Goal: Book appointment/travel/reservation

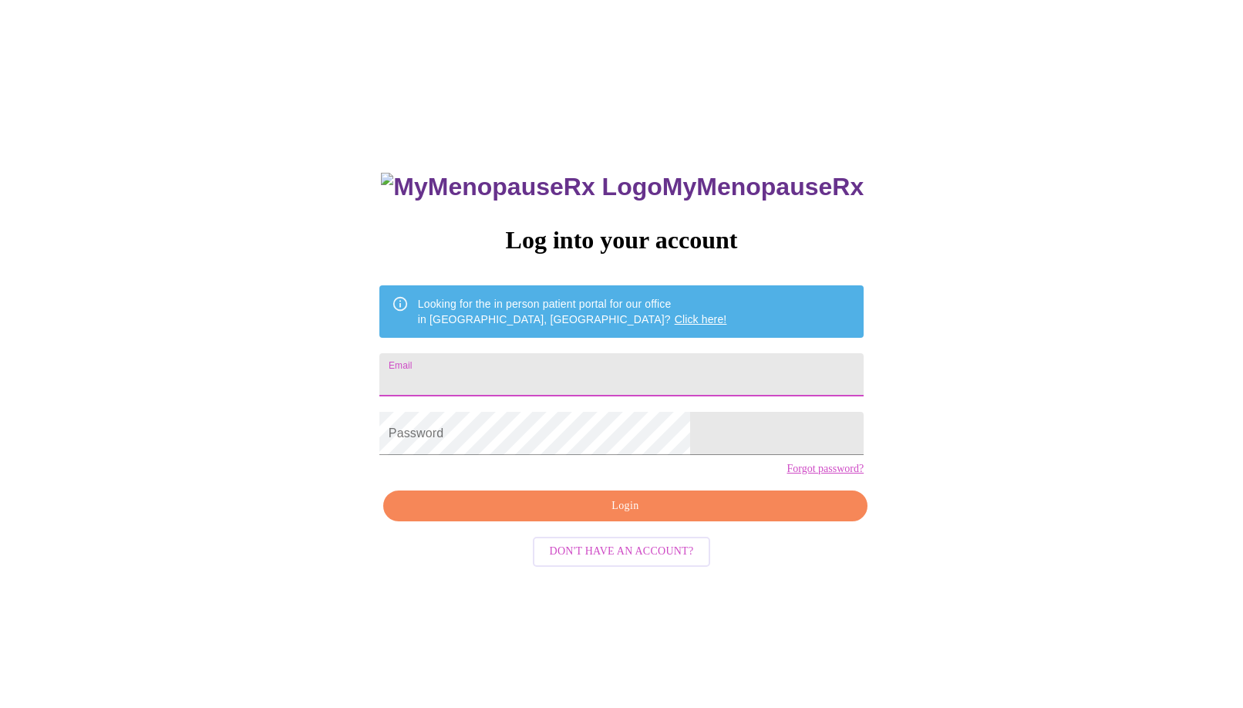
click at [659, 369] on input "Email" at bounding box center [621, 374] width 484 height 43
type input "sarahurbanek@gmail.com"
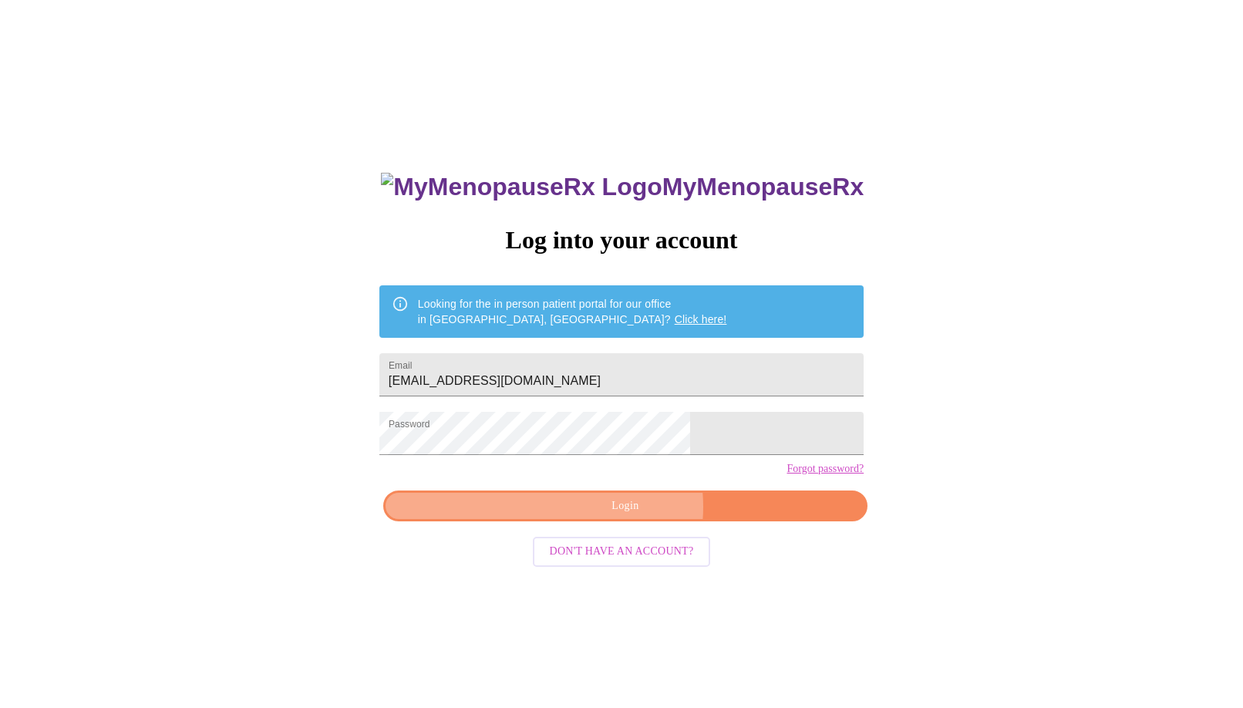
drag, startPoint x: 630, startPoint y: 534, endPoint x: 624, endPoint y: 522, distance: 13.1
click at [630, 516] on span "Login" at bounding box center [625, 506] width 449 height 19
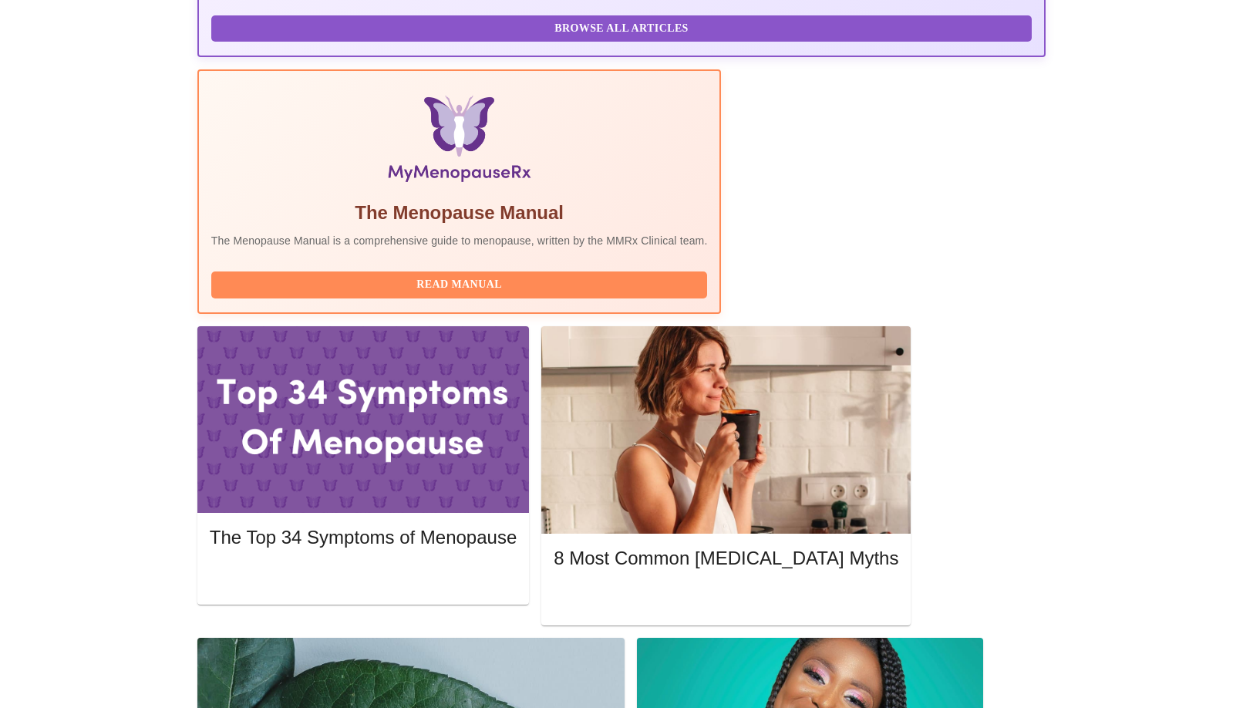
scroll to position [430, 0]
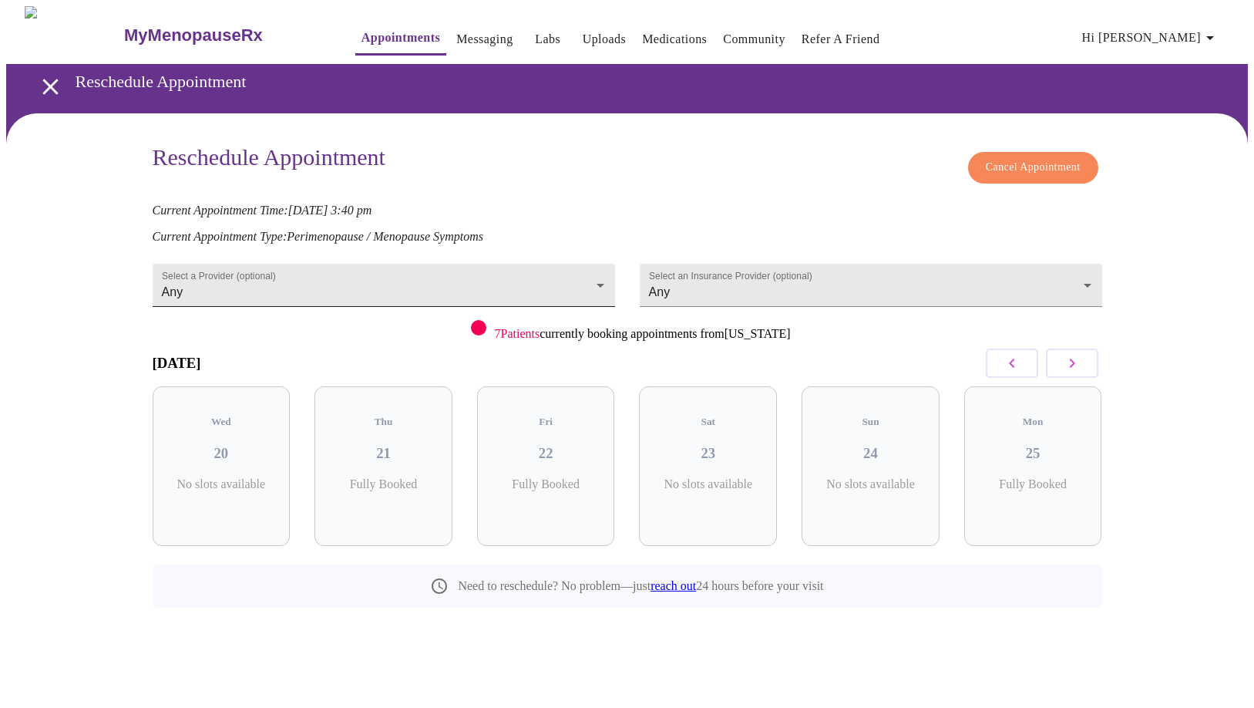
click at [534, 282] on body "MyMenopauseRx Appointments Messaging Labs Uploads Medications Community Refer a…" at bounding box center [627, 341] width 1242 height 671
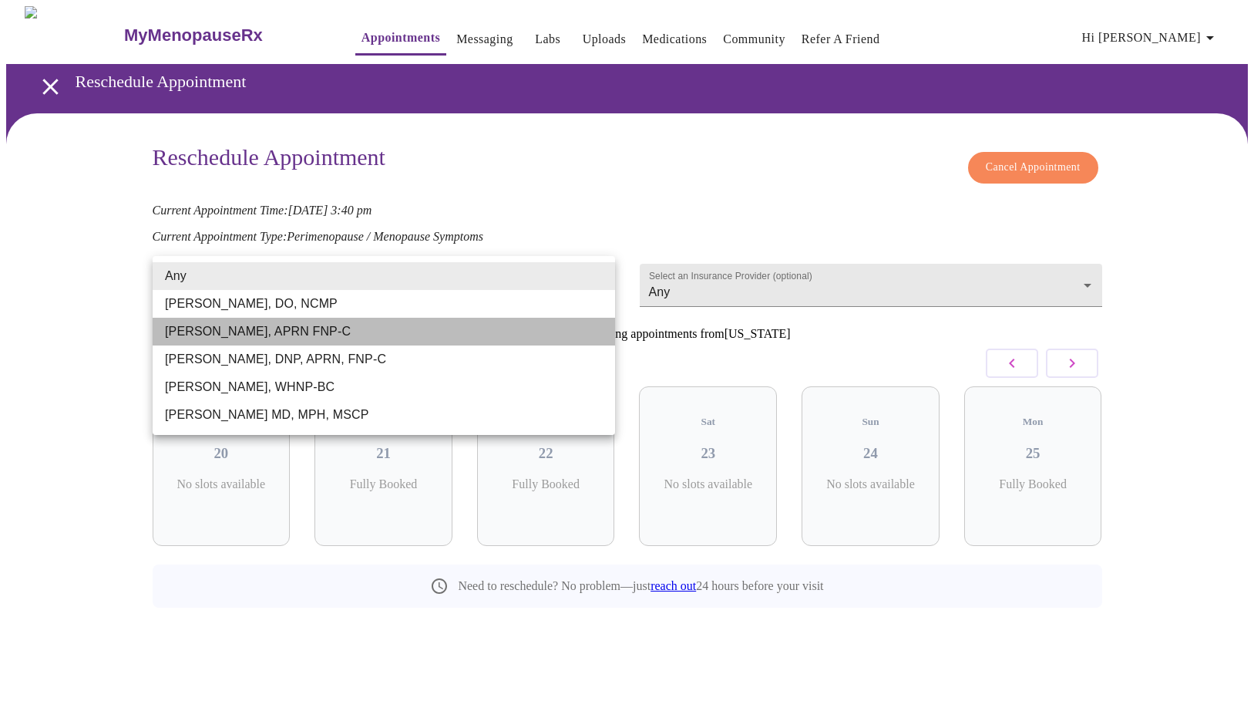
click at [503, 329] on li "[PERSON_NAME], APRN FNP-C" at bounding box center [384, 332] width 463 height 28
type input "[PERSON_NAME], APRN FNP-C"
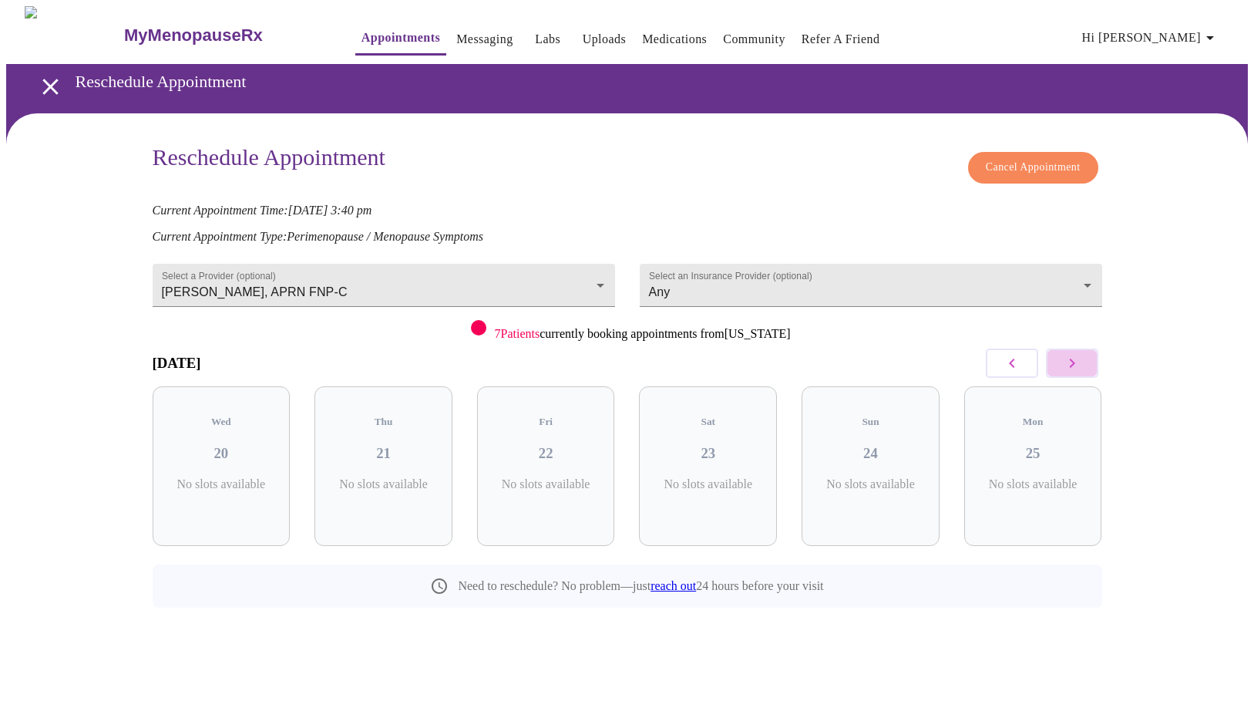
click at [1068, 361] on icon "button" at bounding box center [1072, 363] width 19 height 19
click at [1069, 361] on icon "button" at bounding box center [1072, 363] width 19 height 19
click at [1012, 359] on icon "button" at bounding box center [1011, 363] width 5 height 9
click at [1011, 355] on icon "button" at bounding box center [1012, 363] width 19 height 19
